Goal: Transaction & Acquisition: Purchase product/service

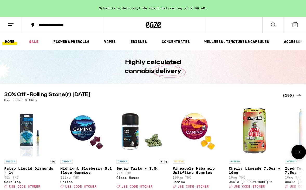
click at [300, 153] on icon at bounding box center [299, 152] width 6 height 6
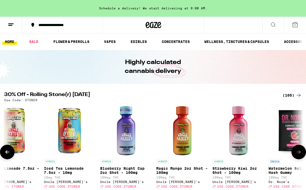
click at [300, 153] on icon at bounding box center [299, 152] width 6 height 6
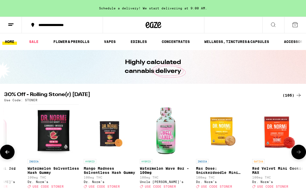
click at [300, 153] on icon at bounding box center [299, 152] width 6 height 6
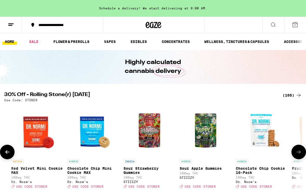
click at [300, 153] on icon at bounding box center [299, 152] width 6 height 6
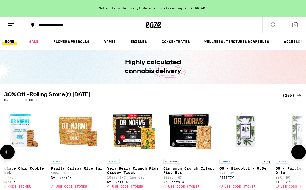
click at [300, 153] on icon at bounding box center [299, 152] width 6 height 6
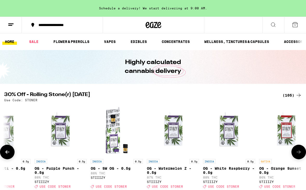
click at [300, 153] on icon at bounding box center [299, 152] width 6 height 6
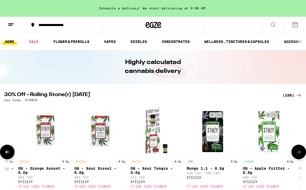
click at [300, 153] on icon at bounding box center [299, 152] width 6 height 6
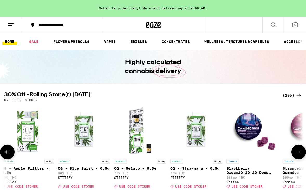
click at [300, 153] on icon at bounding box center [299, 152] width 6 height 6
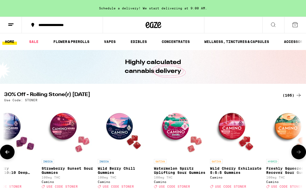
click at [300, 153] on icon at bounding box center [299, 152] width 6 height 6
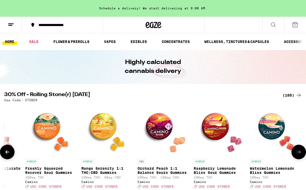
click at [300, 153] on icon at bounding box center [299, 152] width 6 height 6
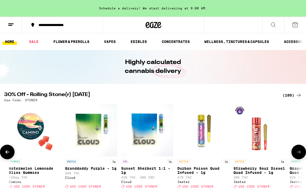
click at [300, 153] on icon at bounding box center [299, 152] width 6 height 6
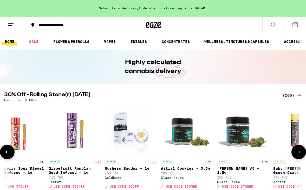
click at [300, 153] on icon at bounding box center [299, 152] width 6 height 6
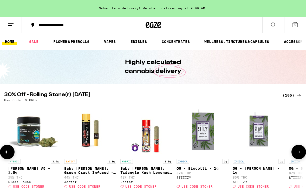
scroll to position [0, 2895]
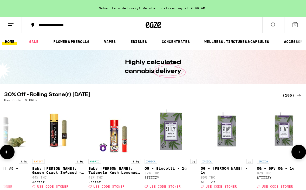
click at [300, 153] on icon at bounding box center [299, 152] width 6 height 6
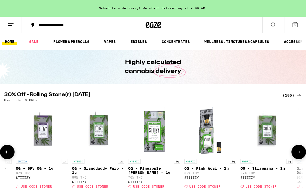
click at [300, 153] on icon at bounding box center [299, 152] width 6 height 6
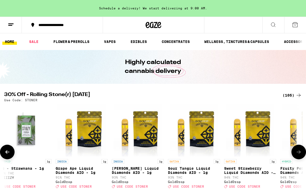
click at [300, 153] on icon at bounding box center [299, 152] width 6 height 6
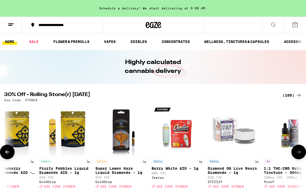
click at [300, 153] on icon at bounding box center [299, 152] width 6 height 6
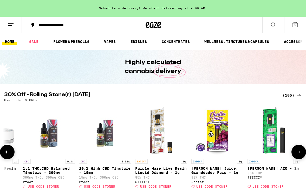
click at [300, 153] on icon at bounding box center [299, 152] width 6 height 6
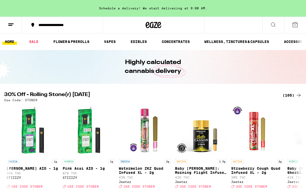
click at [274, 26] on icon at bounding box center [273, 25] width 4 height 4
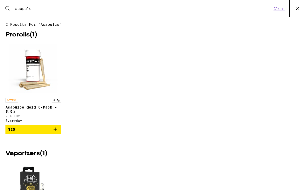
type input "acapulco"
